Goal: Task Accomplishment & Management: Use online tool/utility

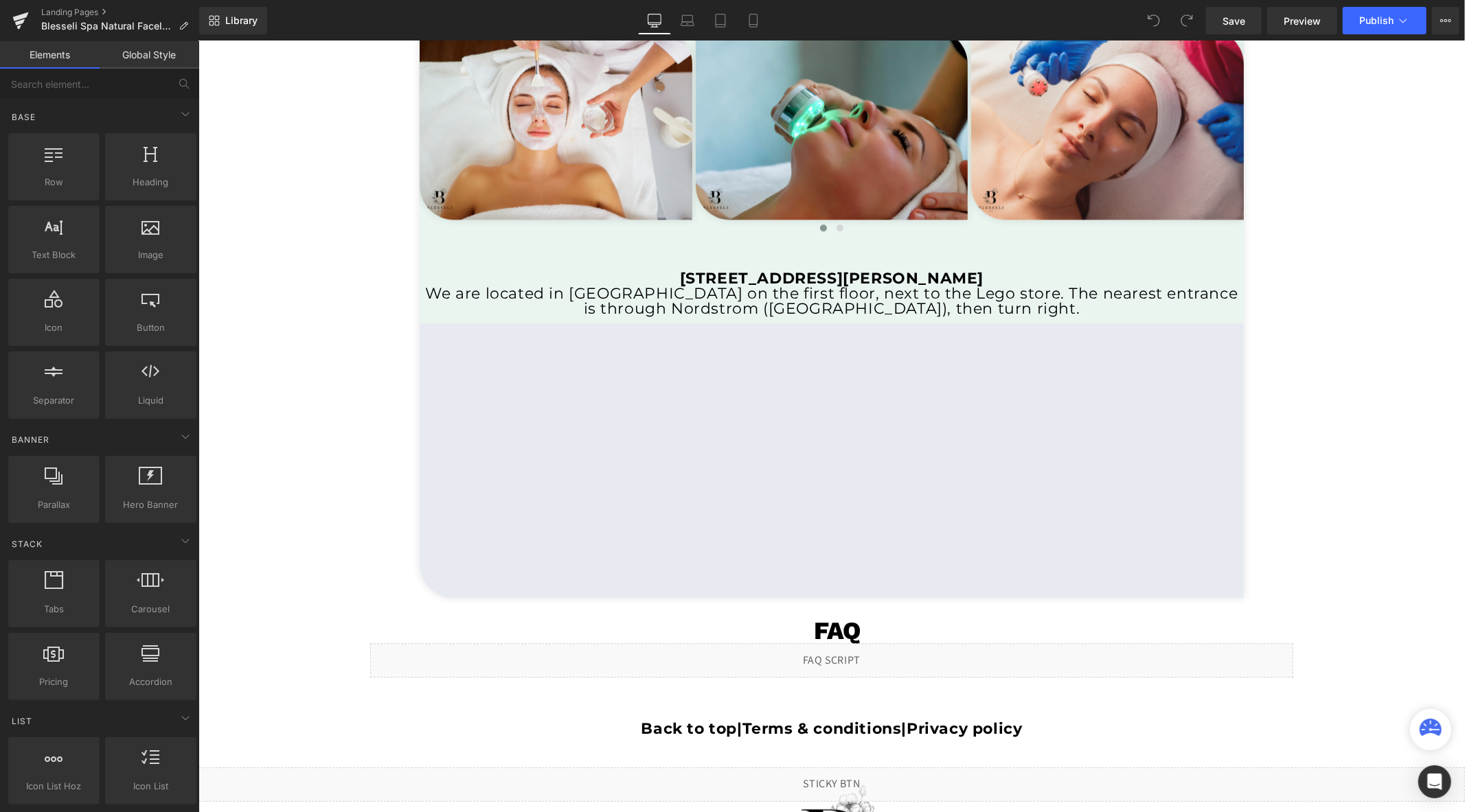
scroll to position [2517, 0]
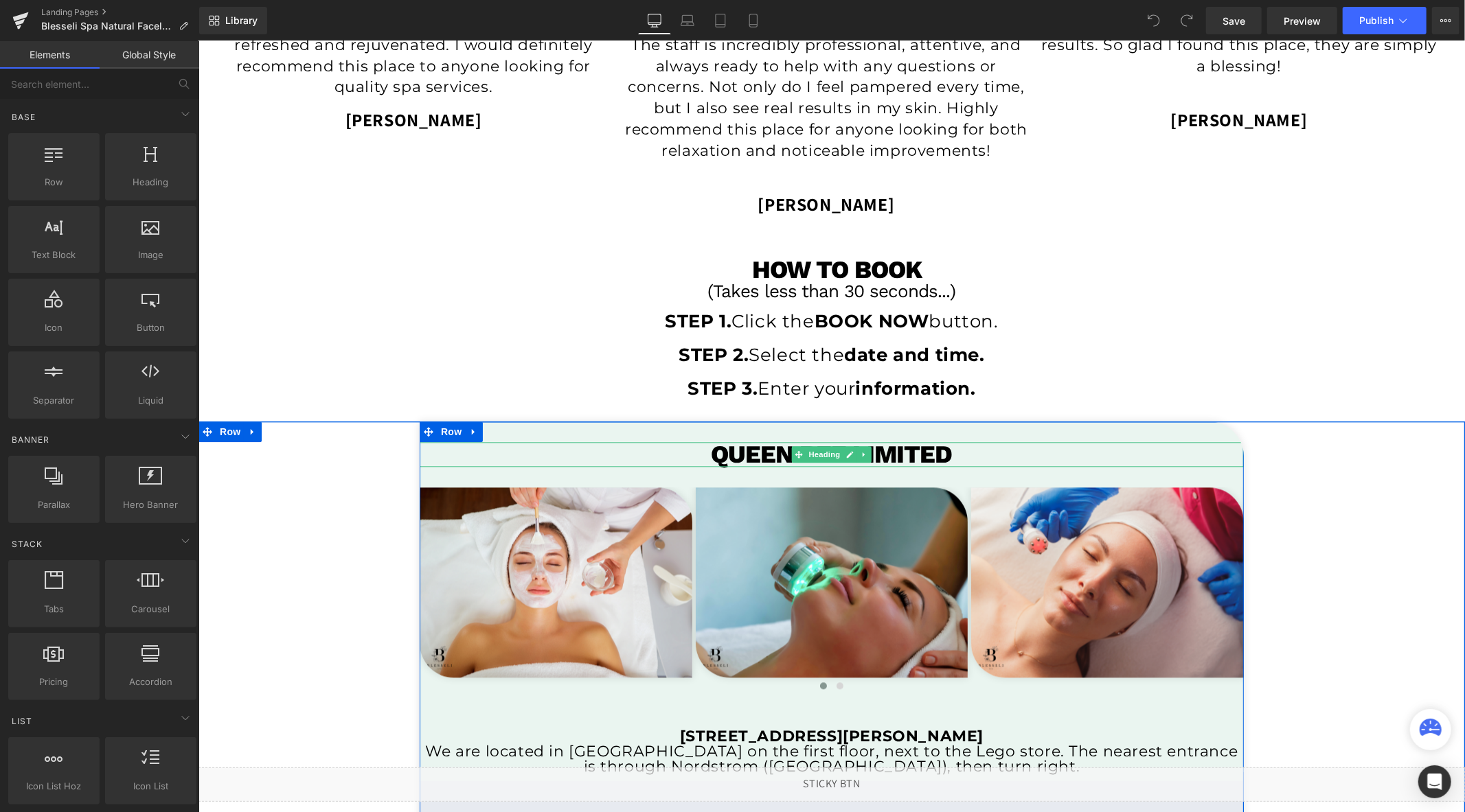
click at [895, 453] on h1 "Queen bee limited" at bounding box center [831, 454] width 824 height 25
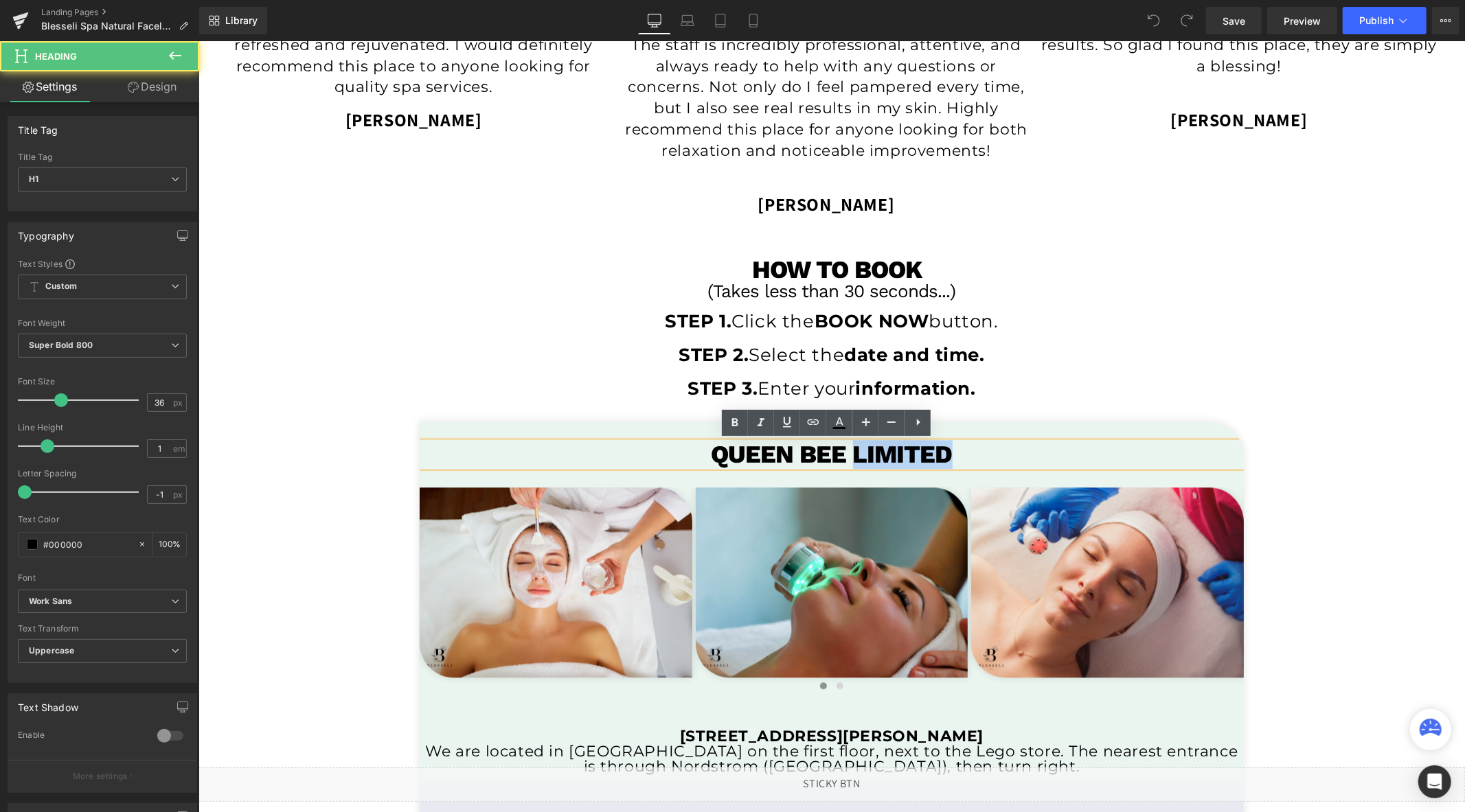
click at [895, 453] on h1 "Queen bee limited" at bounding box center [831, 454] width 824 height 25
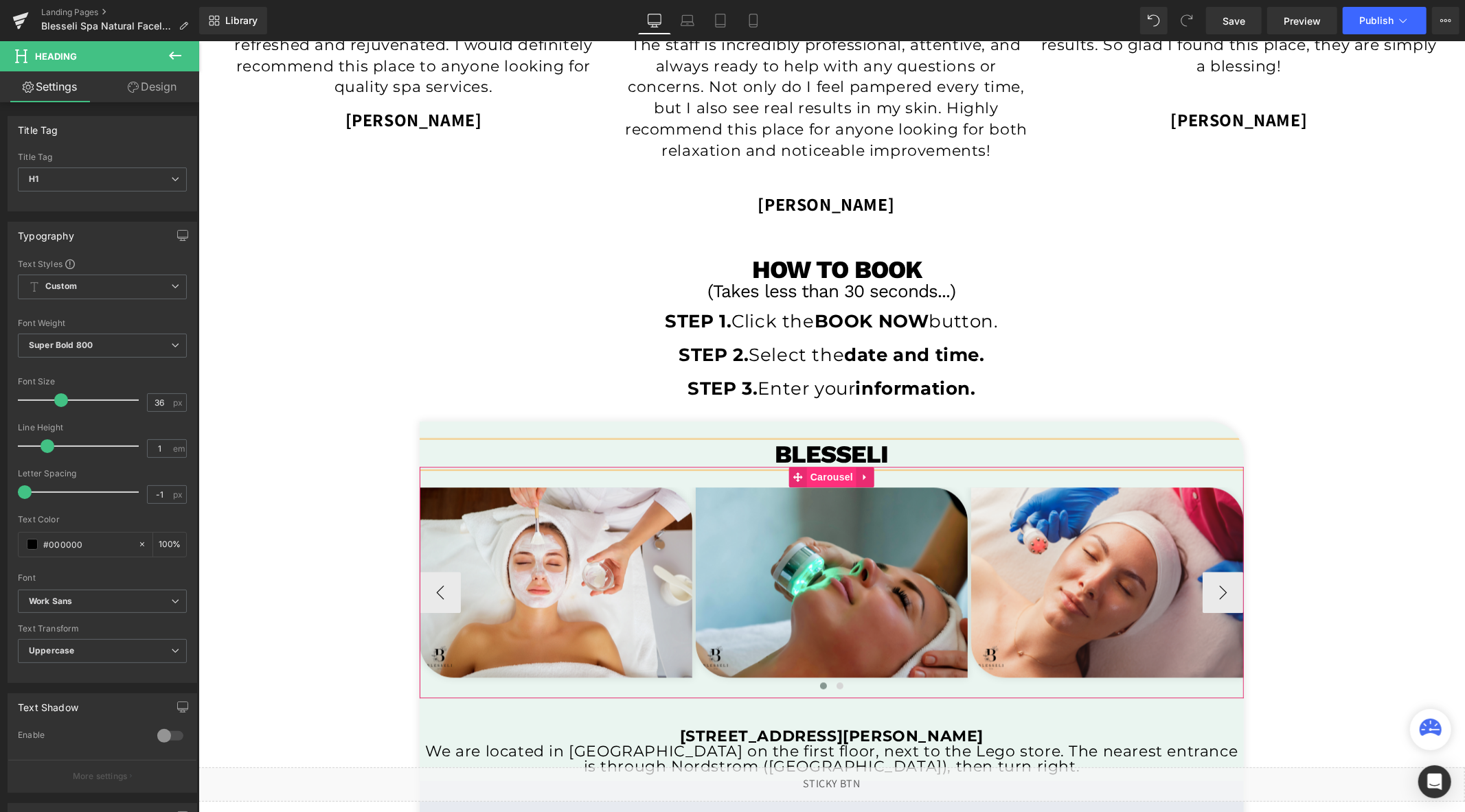
click at [826, 474] on span "Carousel" at bounding box center [831, 476] width 50 height 21
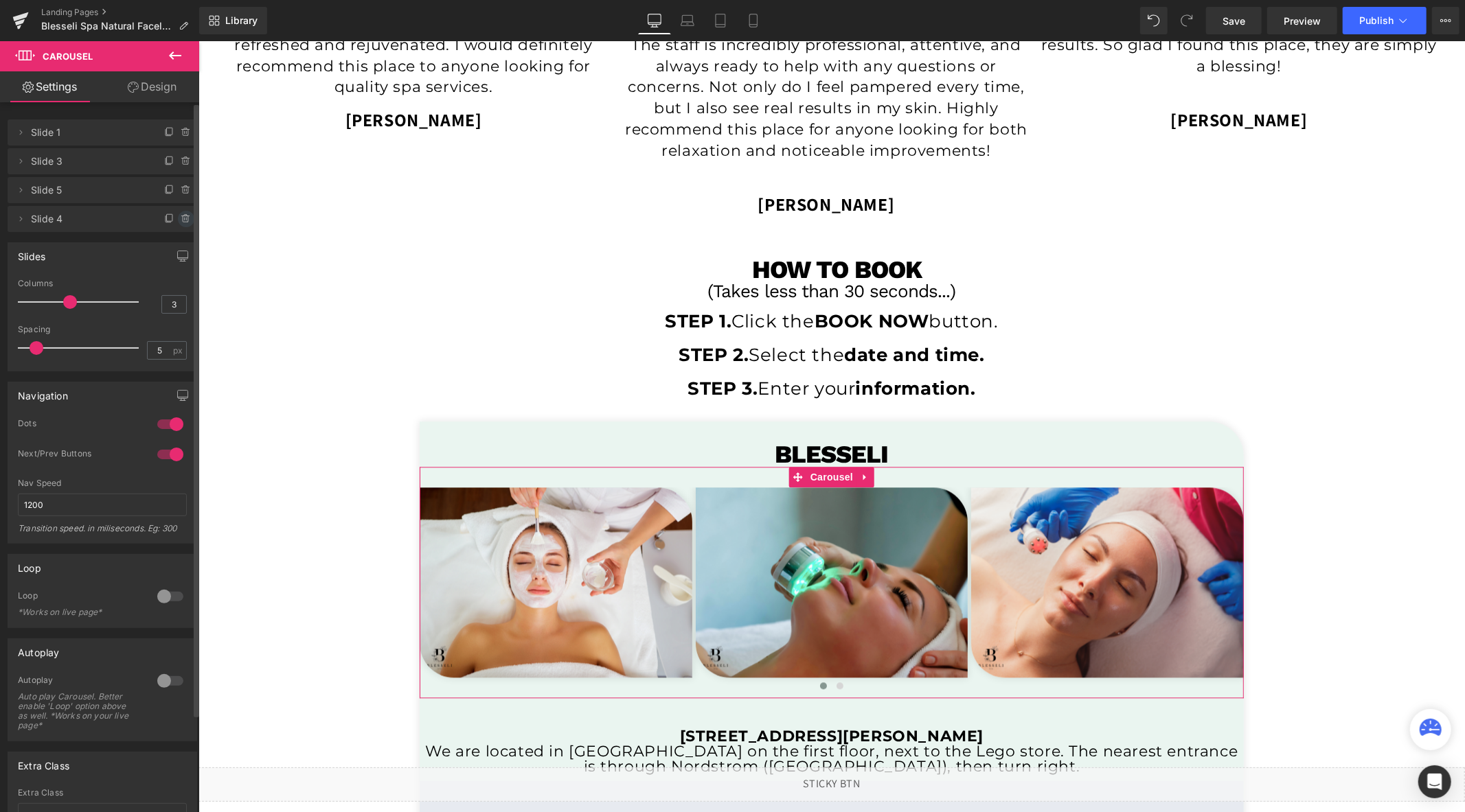
click at [184, 217] on icon at bounding box center [186, 218] width 11 height 11
click at [184, 217] on button "Delete" at bounding box center [174, 219] width 43 height 18
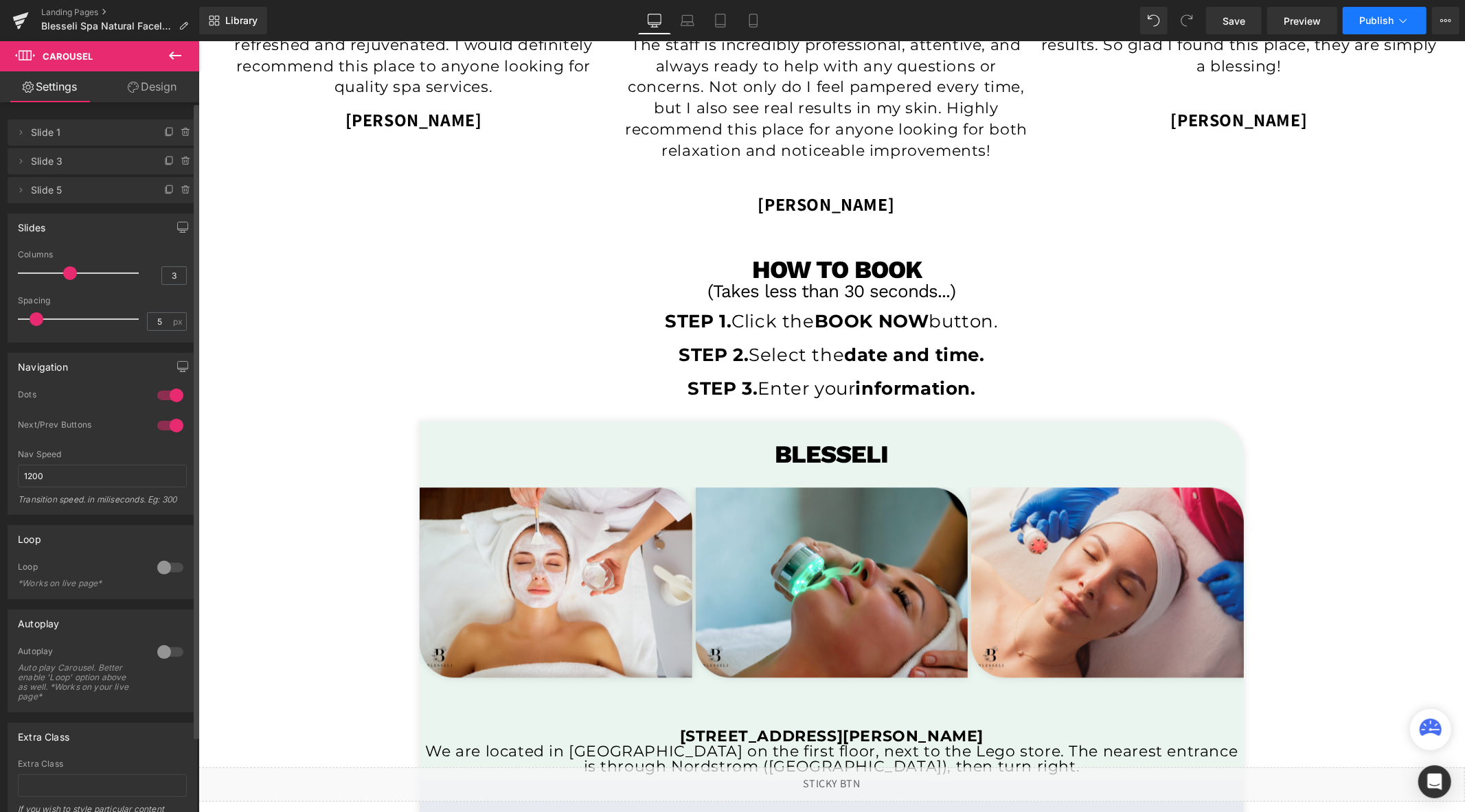
click at [1378, 18] on span "Publish" at bounding box center [1376, 20] width 34 height 11
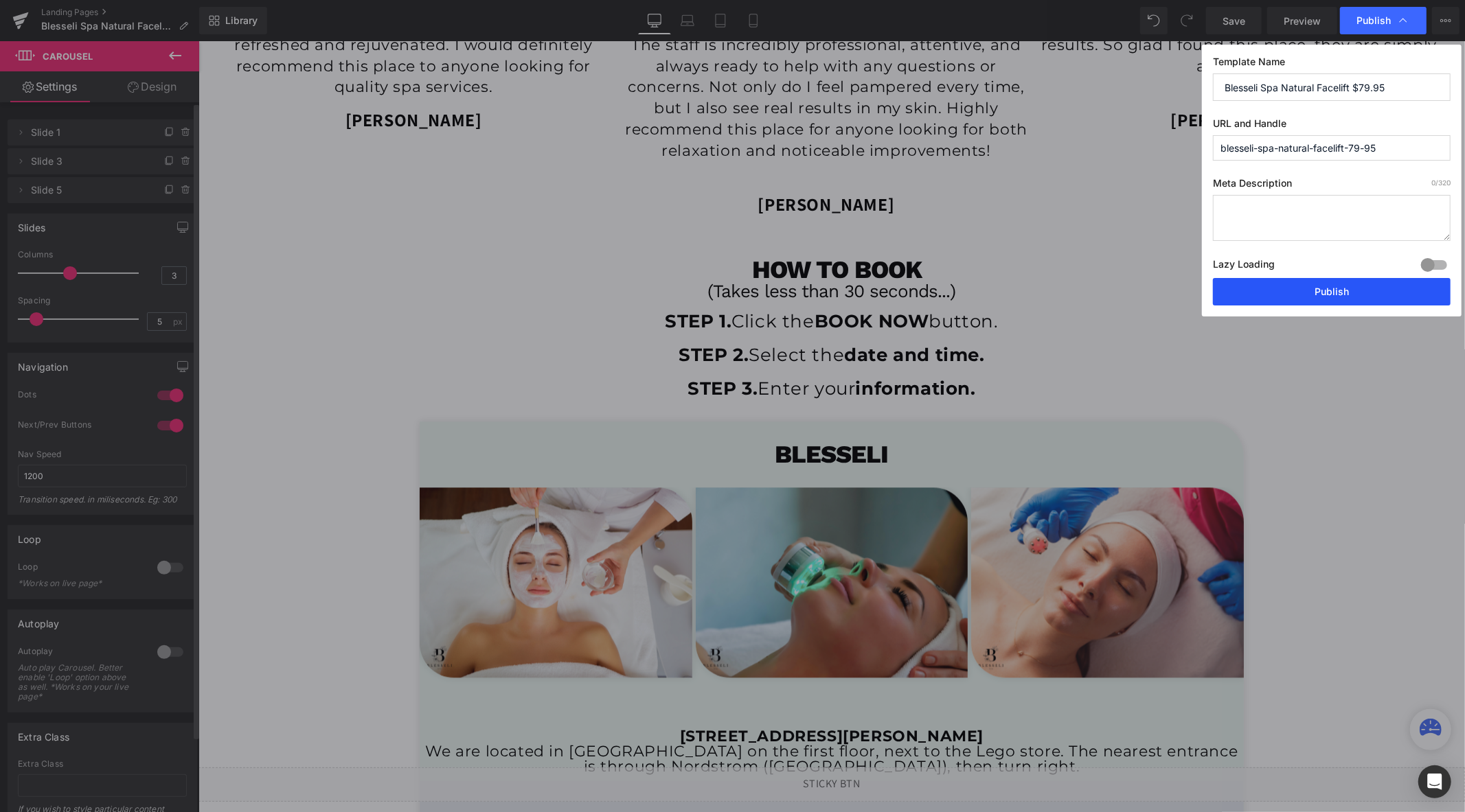
click at [1275, 289] on button "Publish" at bounding box center [1332, 292] width 238 height 28
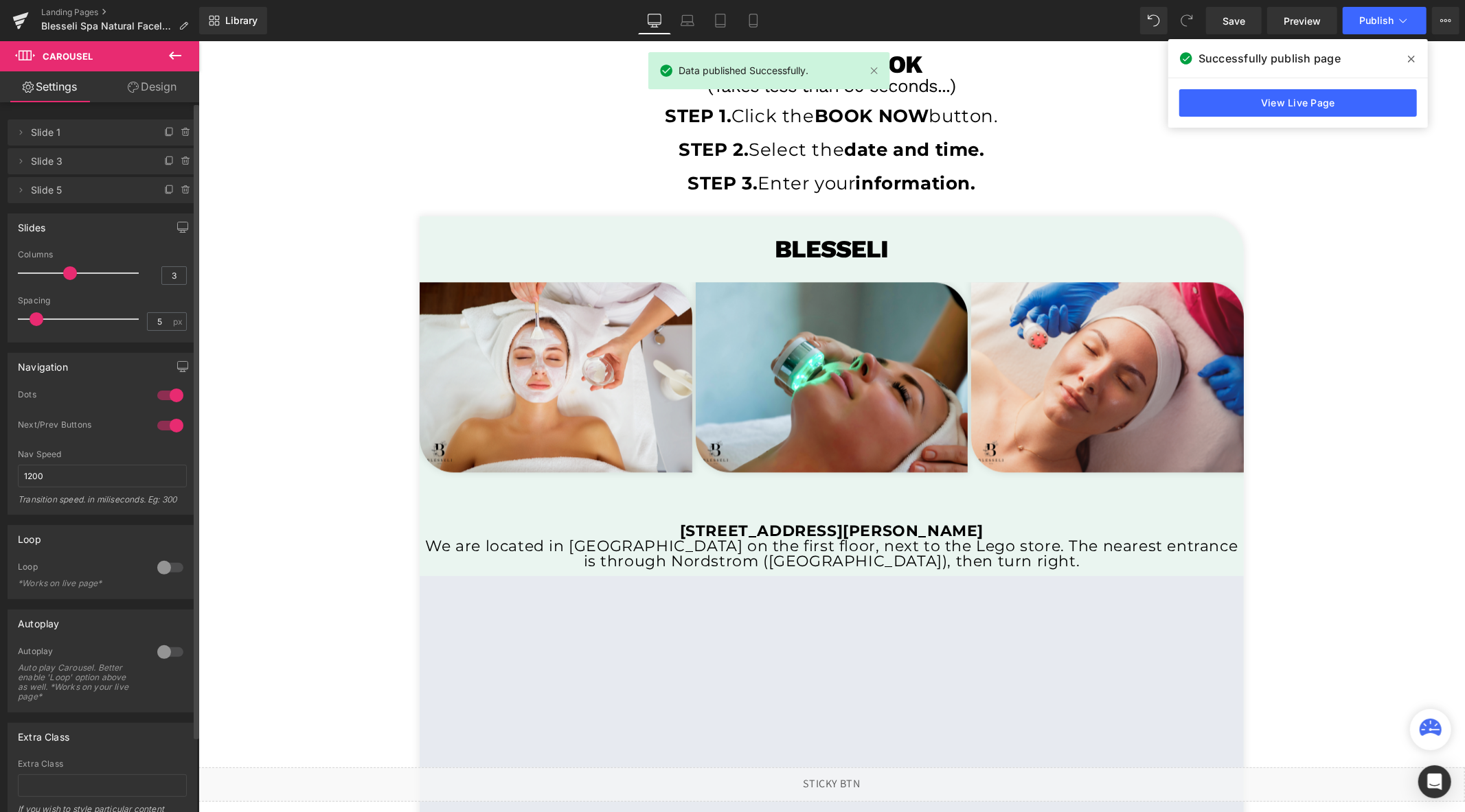
scroll to position [2594, 0]
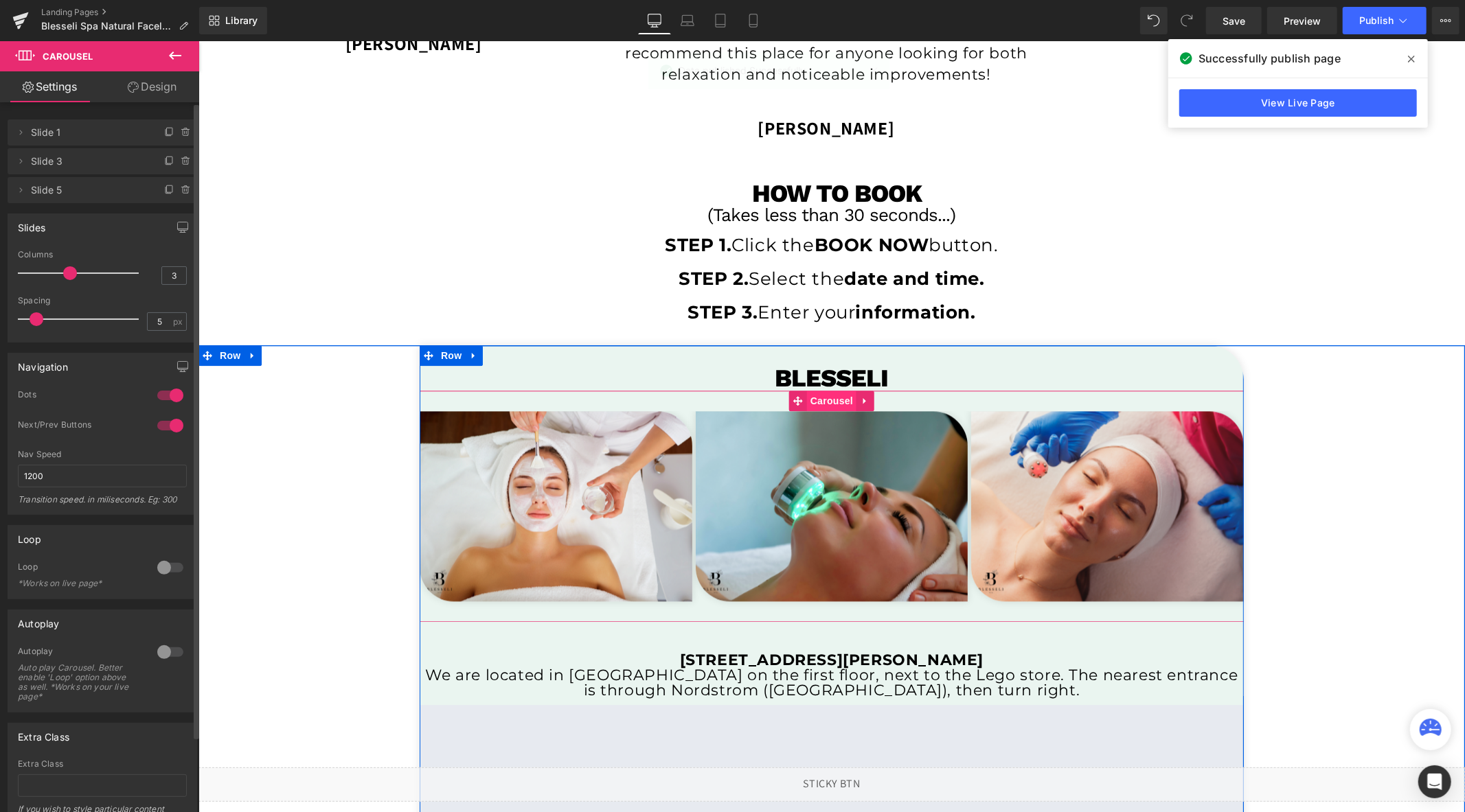
click at [821, 398] on span "Carousel" at bounding box center [831, 400] width 50 height 21
